Goal: Communication & Community: Participate in discussion

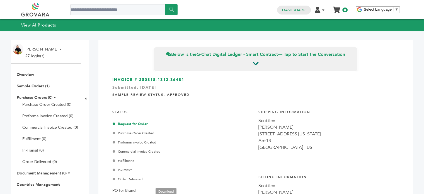
scroll to position [51, 0]
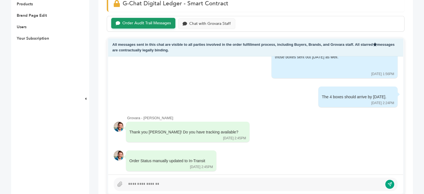
scroll to position [243, 0]
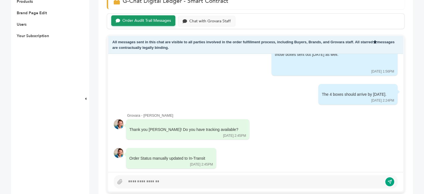
click at [159, 179] on div at bounding box center [253, 181] width 257 height 7
click at [165, 191] on div "All messages sent in this chat are visible to all parties involved in the order…" at bounding box center [255, 114] width 297 height 158
paste div
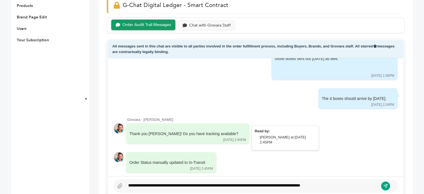
scroll to position [234, 0]
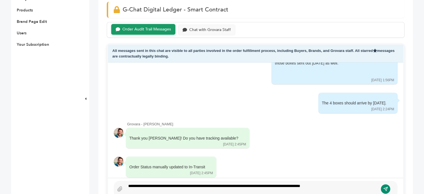
click at [388, 187] on button "submit" at bounding box center [384, 188] width 9 height 9
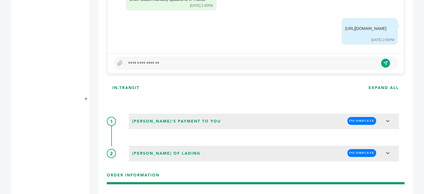
scroll to position [367, 0]
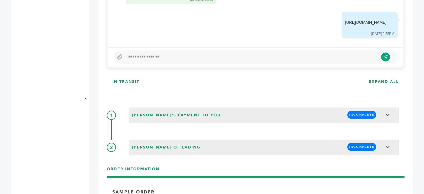
click at [156, 60] on div at bounding box center [255, 56] width 283 height 13
click at [148, 58] on div at bounding box center [251, 56] width 253 height 7
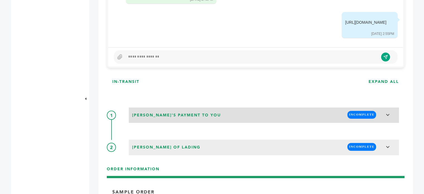
scroll to position [363, 0]
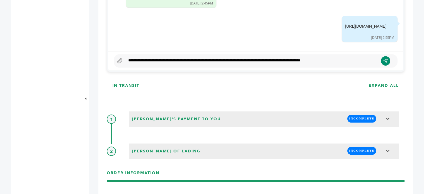
click at [385, 62] on button "submit" at bounding box center [384, 60] width 9 height 9
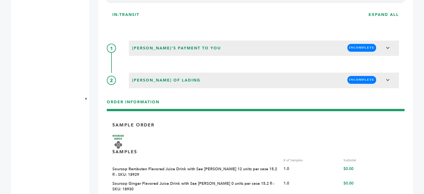
scroll to position [246, 0]
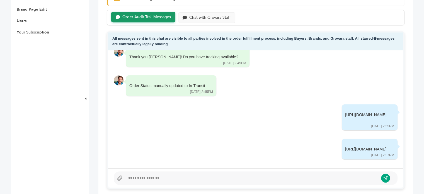
click at [153, 175] on div at bounding box center [251, 177] width 253 height 7
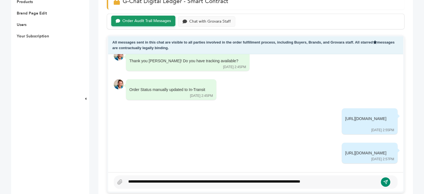
click at [387, 180] on icon "submit" at bounding box center [385, 182] width 4 height 4
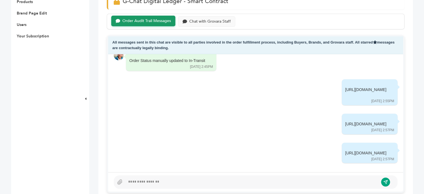
click at [188, 181] on div at bounding box center [251, 181] width 253 height 7
drag, startPoint x: 188, startPoint y: 181, endPoint x: 188, endPoint y: 196, distance: 14.8
drag, startPoint x: 188, startPoint y: 196, endPoint x: 146, endPoint y: 186, distance: 43.0
click at [146, 186] on div at bounding box center [255, 181] width 283 height 13
click at [151, 182] on div at bounding box center [251, 181] width 253 height 7
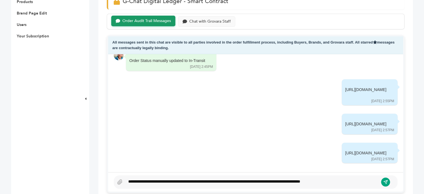
scroll to position [238, 0]
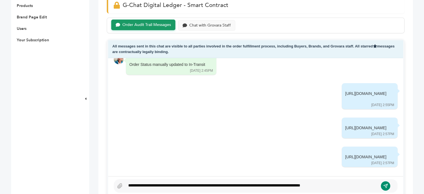
click at [385, 184] on icon "submit" at bounding box center [386, 185] width 2 height 2
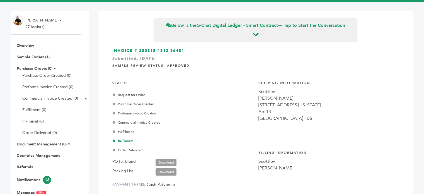
scroll to position [0, 0]
